Goal: Check status: Check status

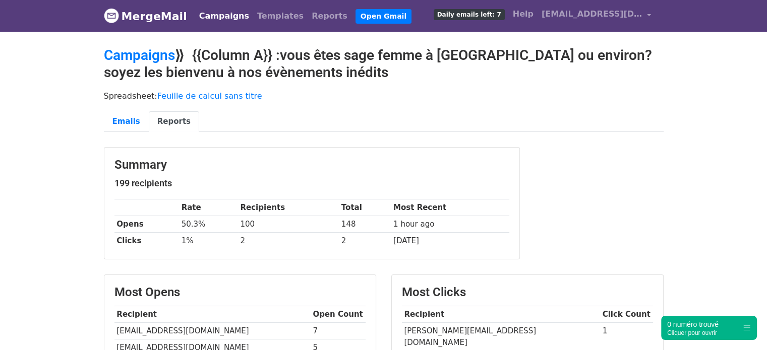
click at [226, 20] on link "Campaigns" at bounding box center [224, 16] width 58 height 20
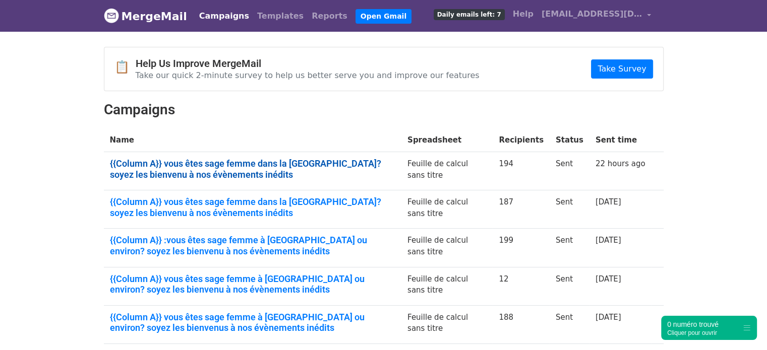
click at [203, 169] on link "{{Column A}} vous êtes sage femme dans la région parisienne? soyez les bienvenu…" at bounding box center [252, 169] width 285 height 22
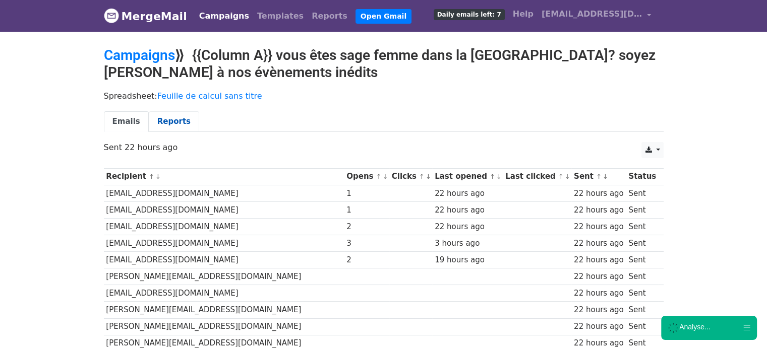
click at [175, 111] on link "Reports" at bounding box center [174, 121] width 50 height 21
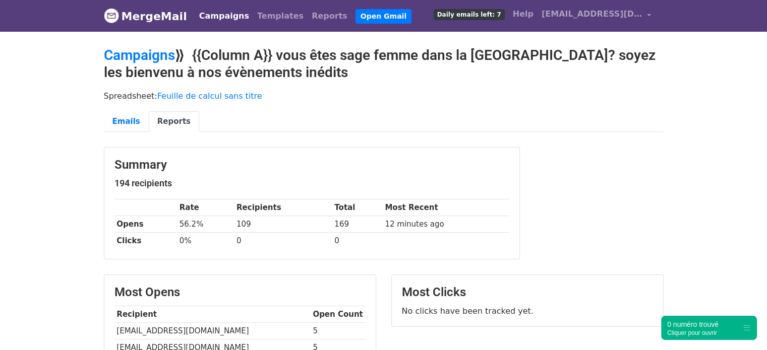
click at [215, 18] on link "Campaigns" at bounding box center [224, 16] width 58 height 20
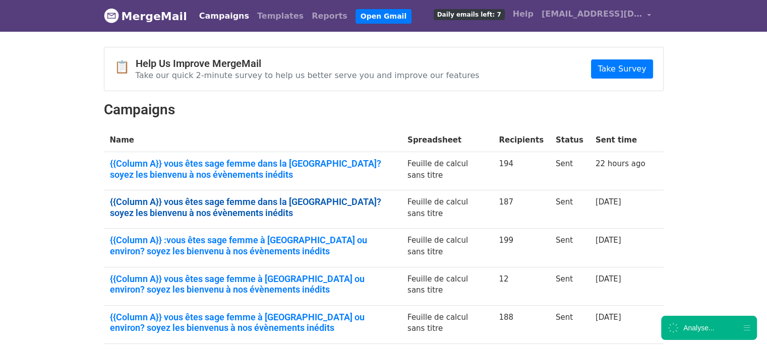
click at [175, 200] on link "{{Column A}} vous êtes sage femme dans la région parisienne? soyez les bienvenu…" at bounding box center [252, 208] width 285 height 22
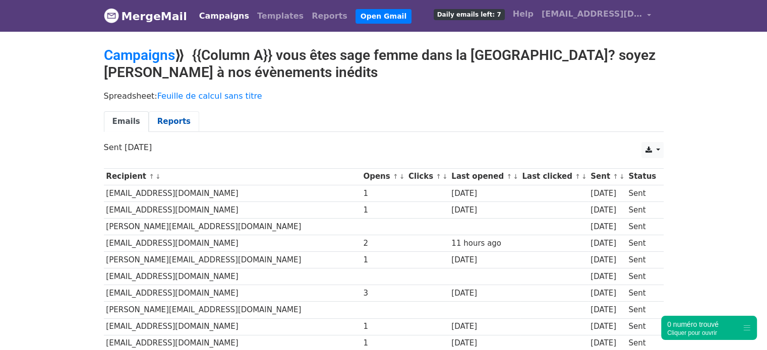
click at [179, 124] on link "Reports" at bounding box center [174, 121] width 50 height 21
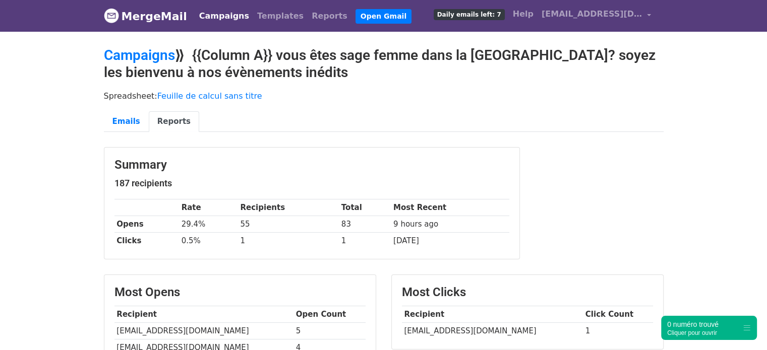
click at [225, 12] on link "Campaigns" at bounding box center [224, 16] width 58 height 20
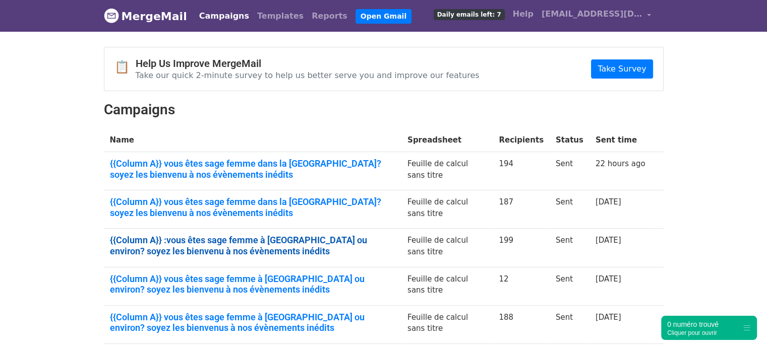
click at [174, 250] on link "{{Column A}} :vous êtes sage femme à Marseille ou environ? soyez les bienvenu à…" at bounding box center [252, 246] width 285 height 22
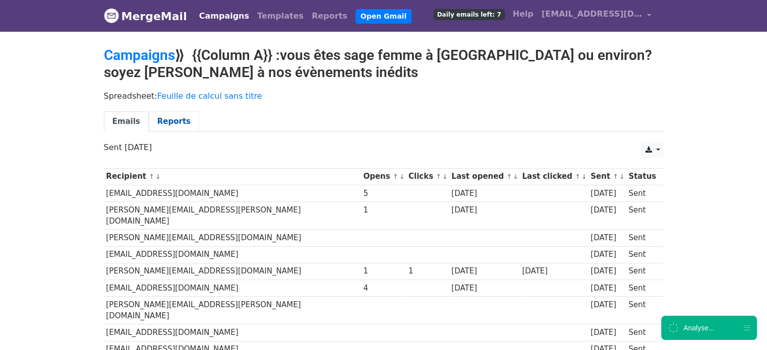
click at [174, 118] on link "Reports" at bounding box center [174, 121] width 50 height 21
